Goal: Task Accomplishment & Management: Complete application form

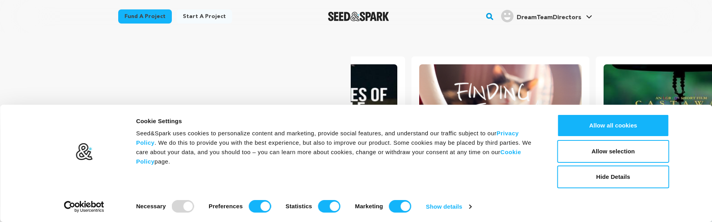
scroll to position [0, 191]
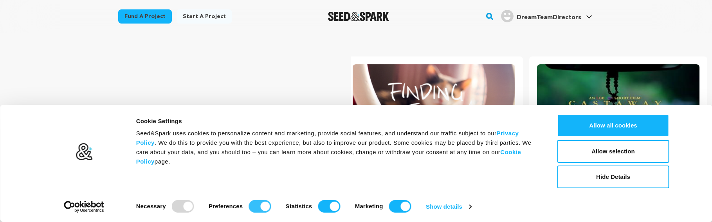
click at [263, 207] on input "Preferences" at bounding box center [260, 206] width 22 height 13
checkbox input "false"
click at [339, 204] on input "Statistics" at bounding box center [329, 206] width 22 height 13
checkbox input "false"
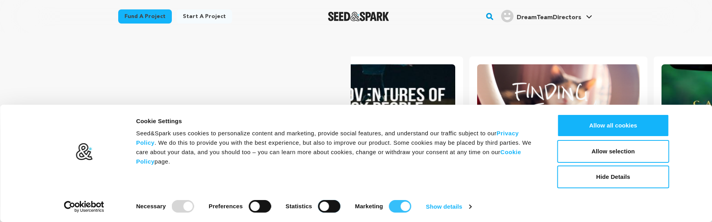
scroll to position [0, 0]
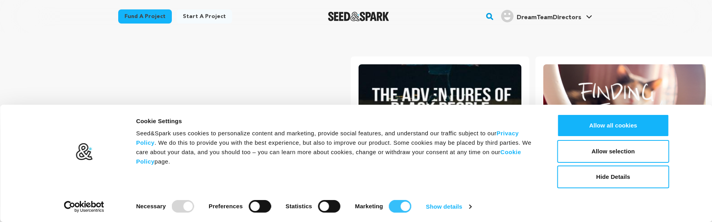
click at [401, 206] on input "Marketing" at bounding box center [400, 206] width 22 height 13
checkbox input "false"
click at [596, 155] on button "Allow selection" at bounding box center [614, 151] width 112 height 23
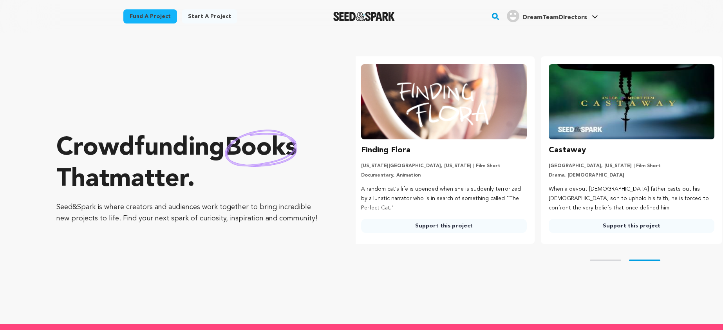
scroll to position [0, 194]
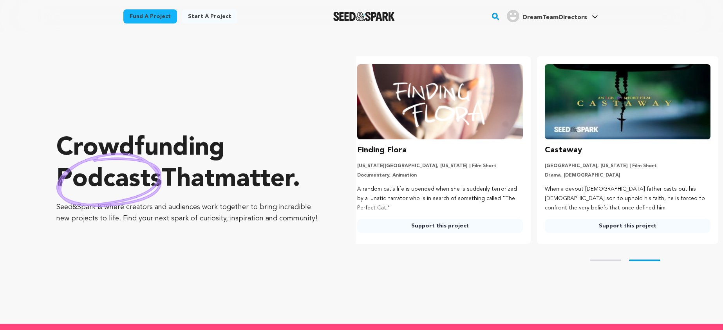
click at [205, 22] on link "Start a project" at bounding box center [210, 16] width 56 height 14
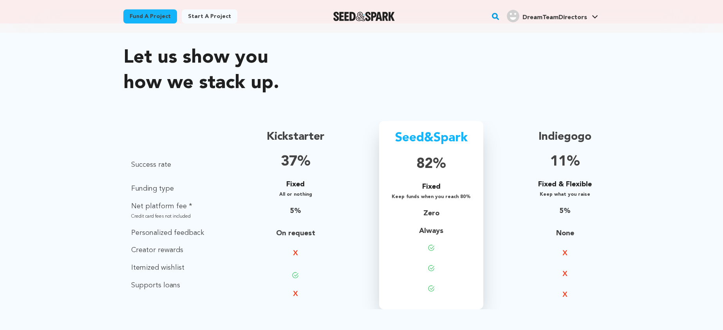
scroll to position [487, 0]
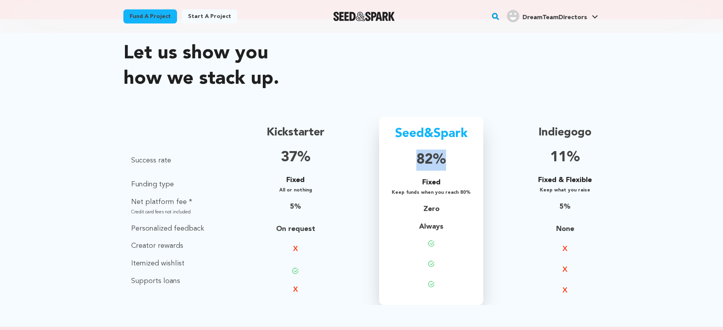
drag, startPoint x: 414, startPoint y: 157, endPoint x: 452, endPoint y: 160, distance: 38.5
click at [452, 160] on p "82%" at bounding box center [431, 160] width 79 height 21
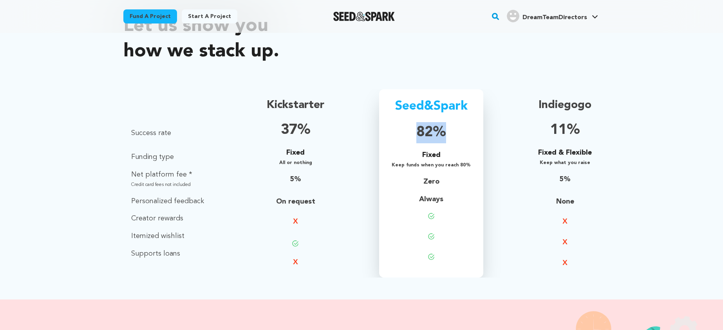
scroll to position [520, 0]
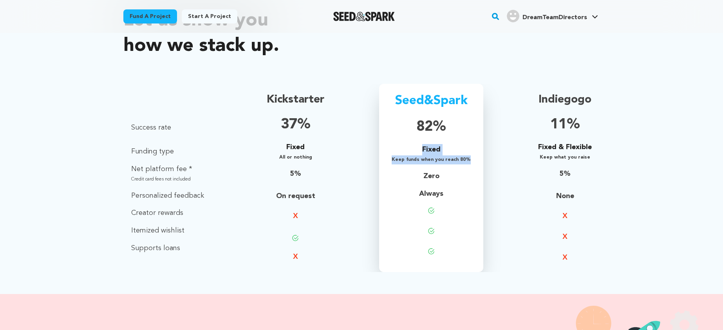
drag, startPoint x: 416, startPoint y: 148, endPoint x: 471, endPoint y: 160, distance: 56.2
click at [471, 160] on div "Seed&Spark 82% Fixed Keep funds when you reach 80% Zero Always" at bounding box center [431, 178] width 104 height 188
click at [420, 177] on p "Zero" at bounding box center [431, 176] width 79 height 11
drag, startPoint x: 425, startPoint y: 177, endPoint x: 454, endPoint y: 177, distance: 29.8
click at [454, 177] on p "Zero" at bounding box center [431, 176] width 79 height 11
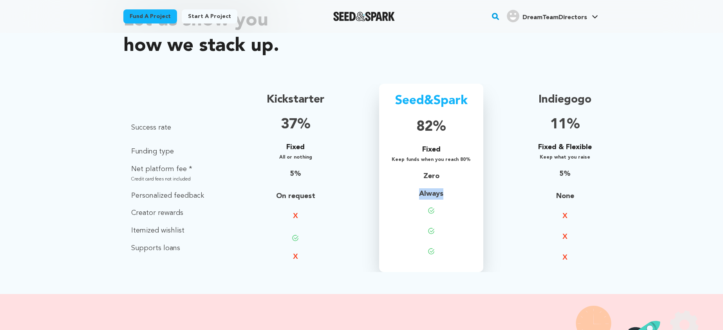
drag, startPoint x: 415, startPoint y: 192, endPoint x: 452, endPoint y: 190, distance: 37.2
click at [452, 190] on p "Always" at bounding box center [431, 193] width 79 height 11
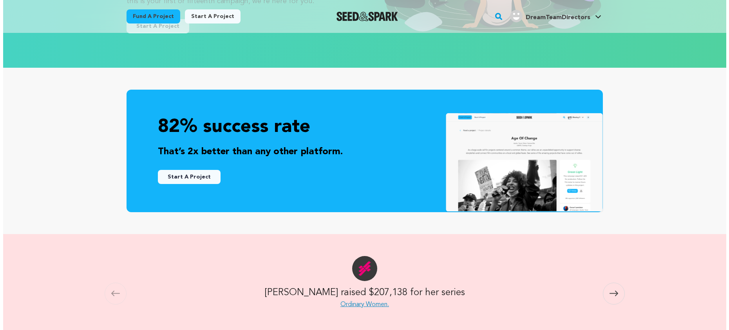
scroll to position [183, 0]
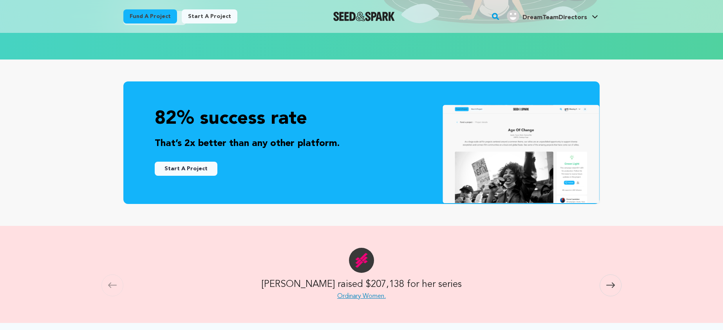
click at [183, 173] on button "Start A Project" at bounding box center [186, 169] width 63 height 14
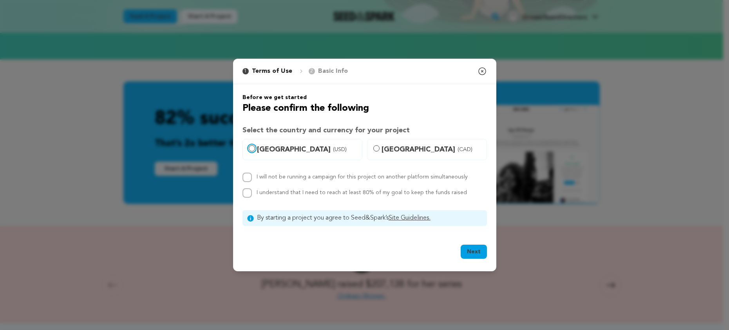
click at [249, 146] on input "United States (USD)" at bounding box center [252, 148] width 6 height 6
radio input "true"
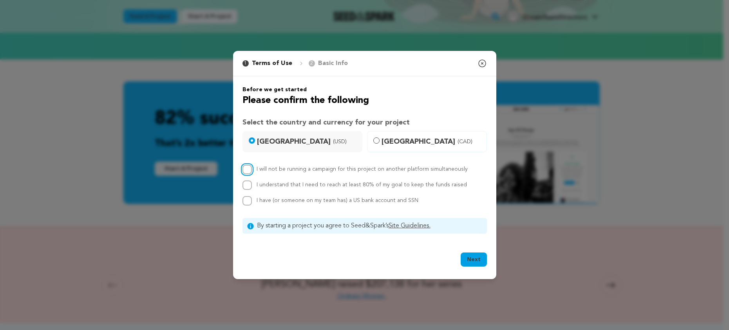
click at [245, 171] on input "I will not be running a campaign for this project on another platform simultane…" at bounding box center [246, 169] width 9 height 9
checkbox input "true"
click at [244, 186] on input "I understand that I need to reach at least 80% of my goal to keep the funds rai…" at bounding box center [246, 185] width 9 height 9
checkbox input "true"
click at [253, 208] on div "Before we get started Please confirm the following Select the country and curre…" at bounding box center [364, 160] width 244 height 148
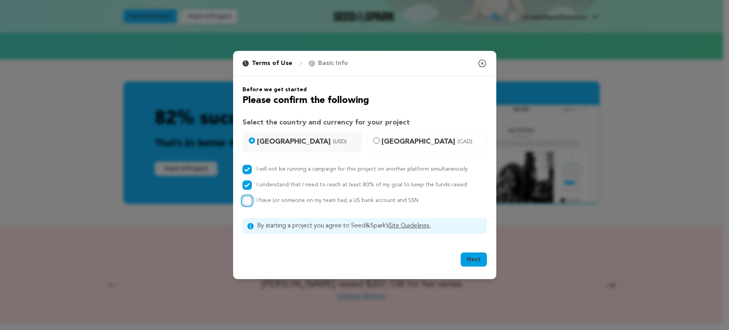
click at [246, 204] on input "I have (or someone on my team has) a US bank account and SSN" at bounding box center [246, 200] width 9 height 9
checkbox input "true"
click at [466, 260] on button "Next" at bounding box center [474, 260] width 26 height 14
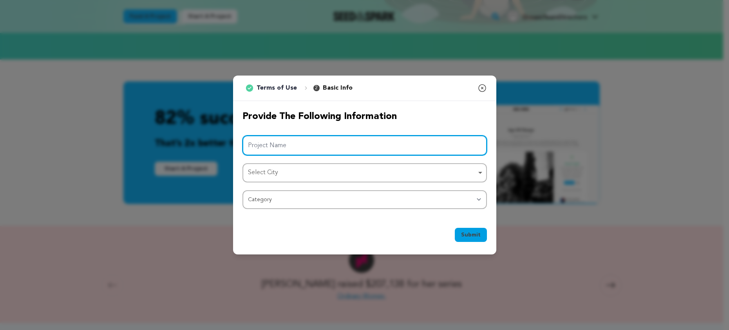
click at [331, 150] on input "Project Name" at bounding box center [364, 146] width 244 height 20
click at [300, 148] on input "Project Name" at bounding box center [364, 146] width 244 height 20
click at [305, 140] on input "Project Name" at bounding box center [364, 146] width 244 height 20
paste input "[PERSON_NAME]"
click at [274, 168] on div "Select City Remove item" at bounding box center [362, 172] width 229 height 11
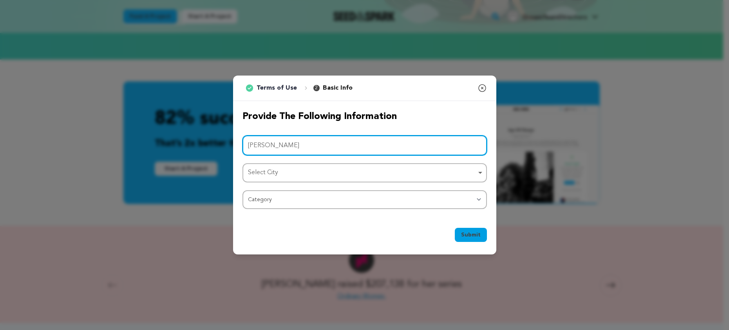
type input "[PERSON_NAME]"
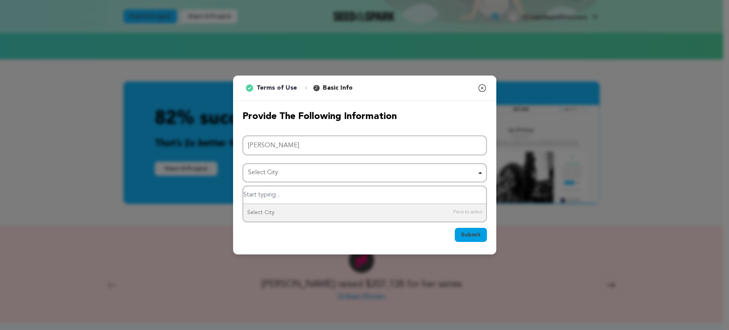
click at [269, 193] on input "Select City" at bounding box center [364, 195] width 243 height 18
click at [298, 194] on input "Select City" at bounding box center [364, 195] width 243 height 18
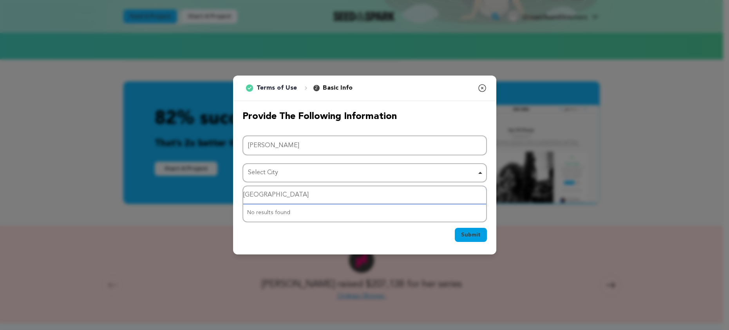
type input "Los Angeles"
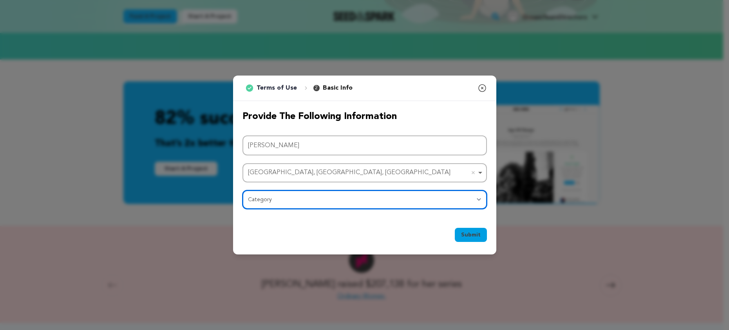
click at [264, 202] on select "Category Film Feature Film Short Series Film Festival Company Music Video VR Ex…" at bounding box center [364, 199] width 244 height 19
select select "383"
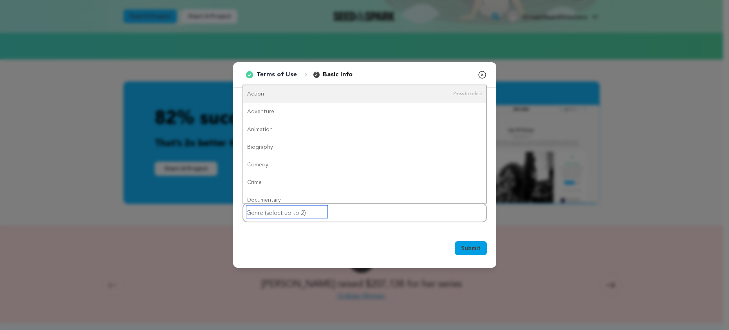
click at [316, 213] on input "Genre (select up to 2)" at bounding box center [286, 212] width 81 height 13
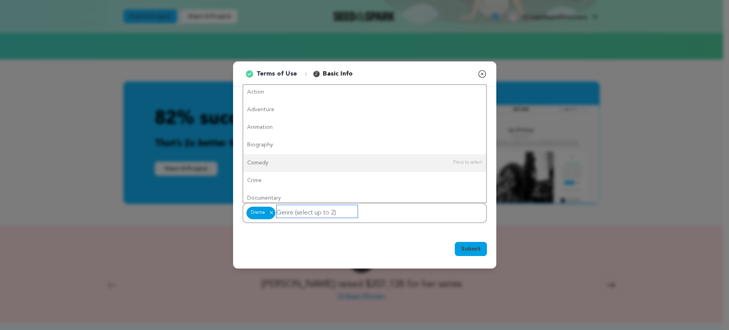
scroll to position [0, 0]
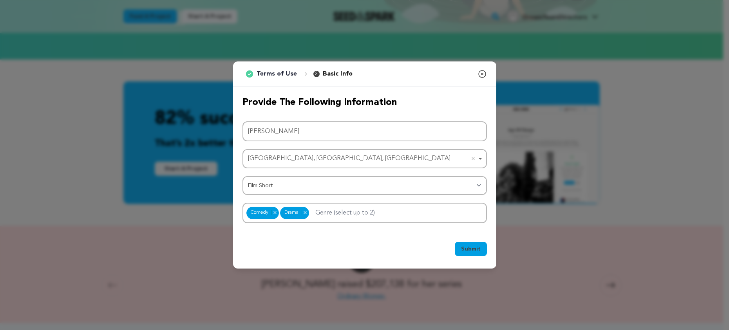
click at [434, 108] on h2 "Provide the following information" at bounding box center [364, 102] width 244 height 13
click at [472, 249] on span "Submit" at bounding box center [471, 249] width 20 height 8
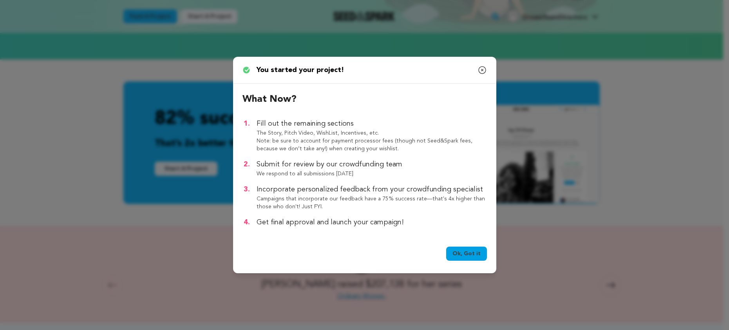
click at [467, 250] on link "Ok, Got it" at bounding box center [466, 254] width 41 height 14
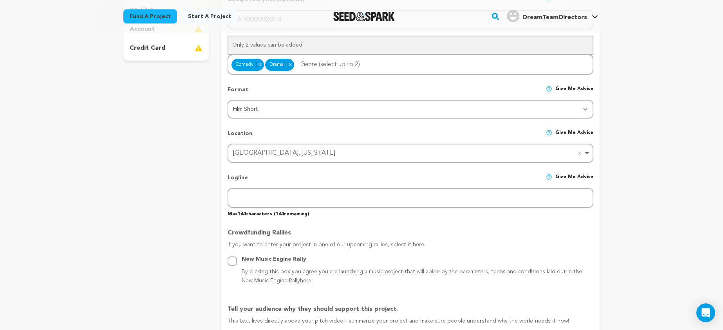
scroll to position [230, 0]
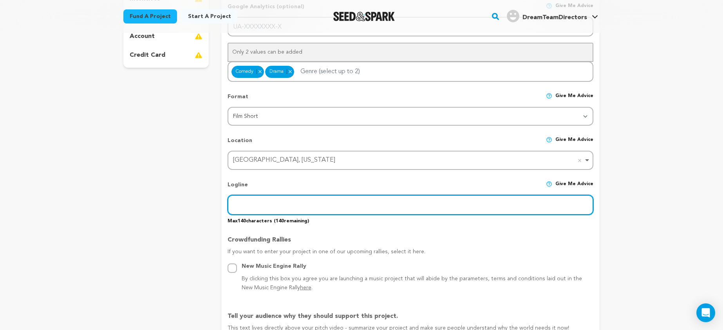
click at [323, 211] on input "text" at bounding box center [411, 205] width 366 height 20
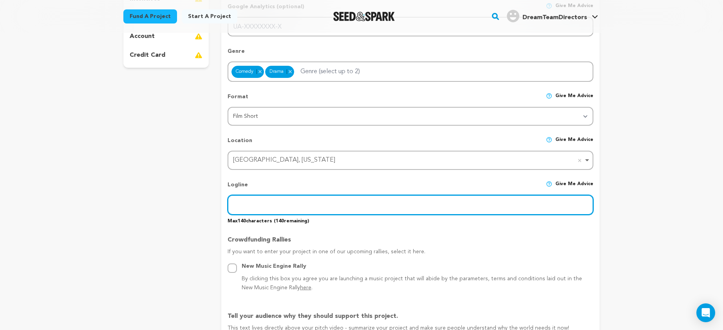
paste input "Shalom Salamî is the story of Or and Anwaar, two entrepreneurship students fro…"
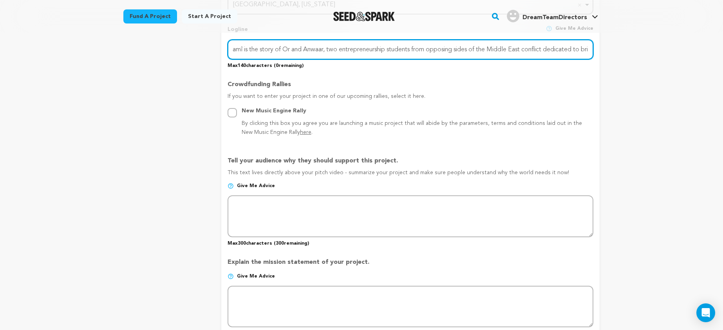
scroll to position [387, 0]
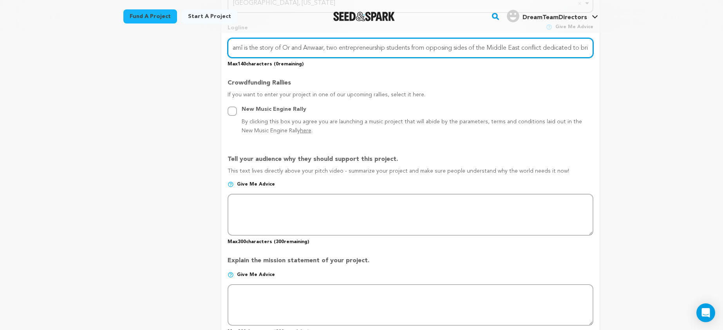
type input "Shalom Salamî is the story of Or and Anwaar, two entrepreneurship students fro…"
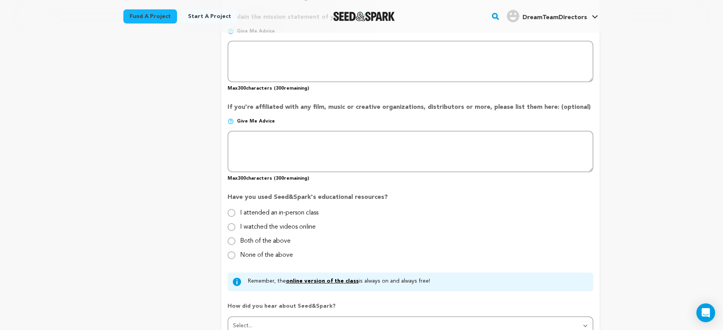
scroll to position [641, 0]
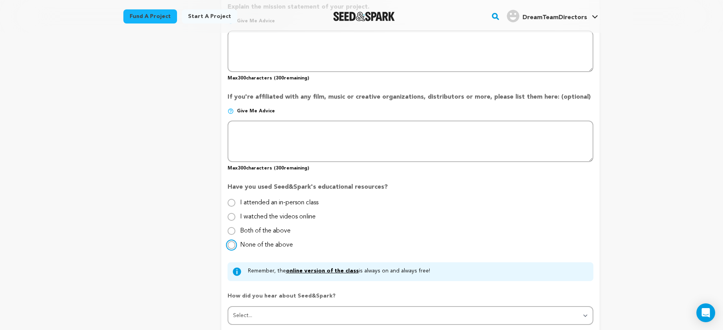
click at [230, 246] on input "None of the above" at bounding box center [232, 245] width 8 height 8
radio input "true"
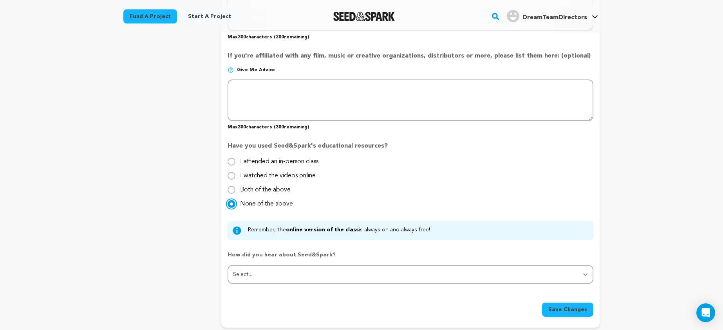
scroll to position [685, 0]
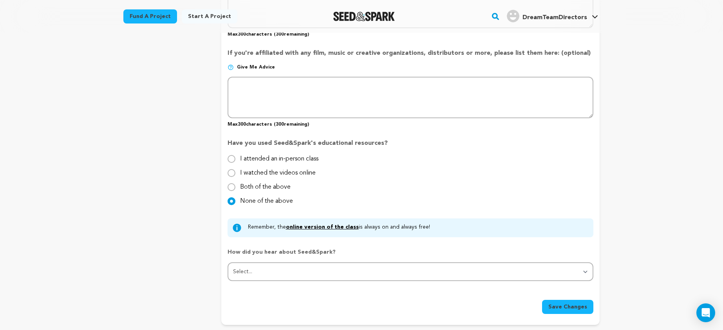
click at [315, 228] on link "online version of the class" at bounding box center [322, 226] width 73 height 5
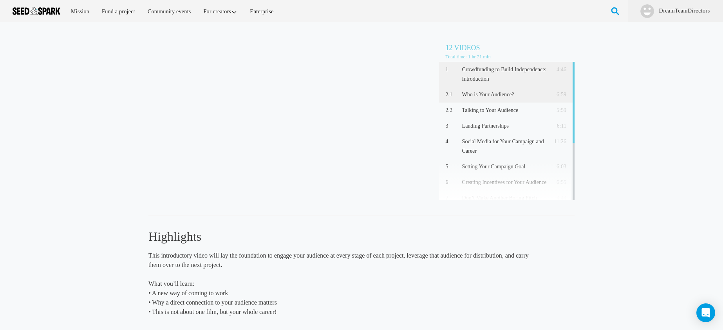
click at [480, 94] on p "Who is Your Audience?" at bounding box center [504, 94] width 85 height 9
